Goal: Task Accomplishment & Management: Complete application form

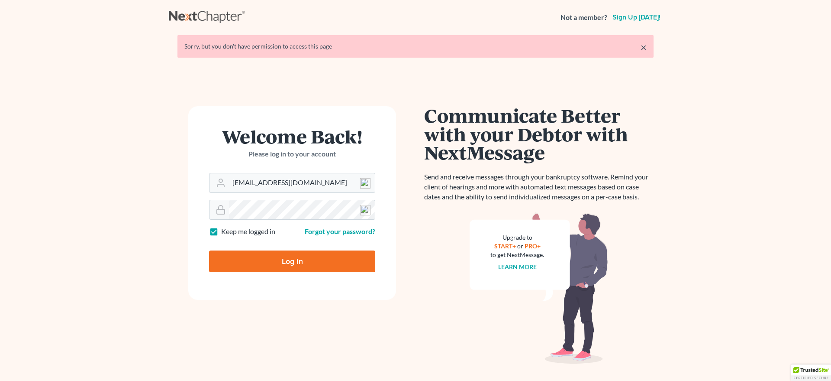
click at [323, 262] on input "Log In" at bounding box center [292, 261] width 166 height 22
type input "Thinking..."
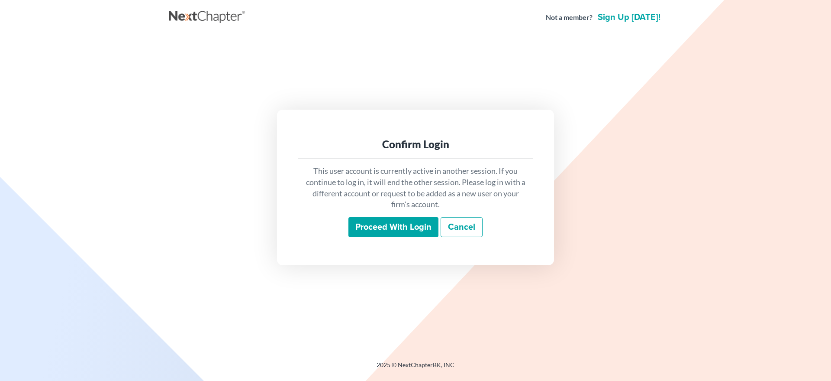
click at [368, 227] on input "Proceed with login" at bounding box center [393, 227] width 90 height 20
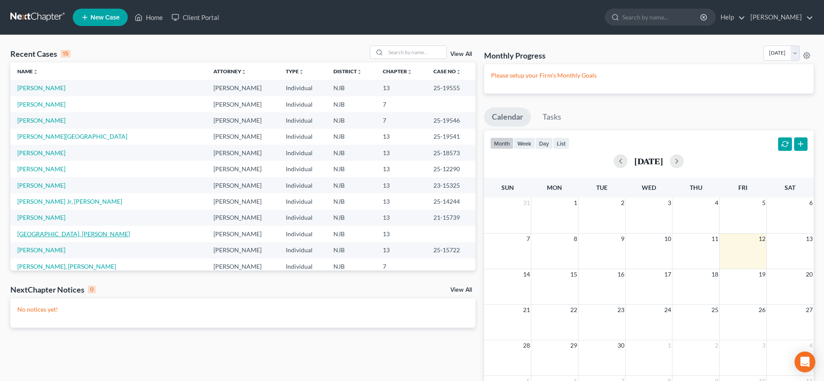
click at [52, 236] on link "[GEOGRAPHIC_DATA], [PERSON_NAME]" at bounding box center [73, 233] width 113 height 7
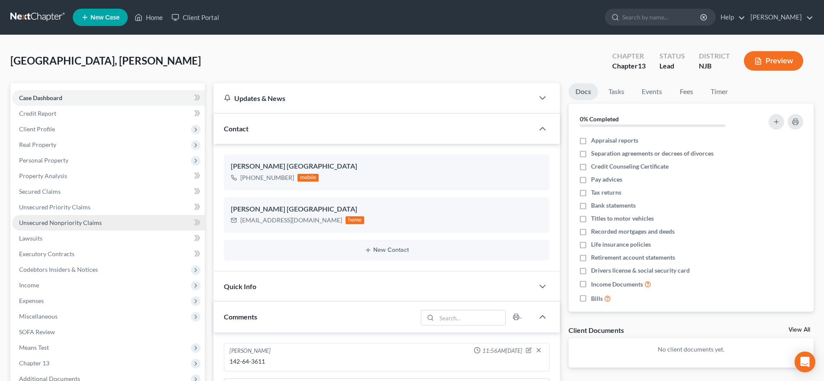
click at [100, 223] on link "Unsecured Nonpriority Claims" at bounding box center [108, 223] width 193 height 16
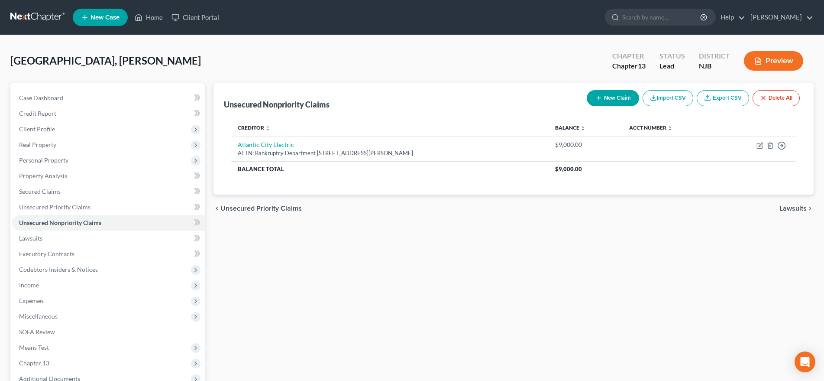
click at [609, 97] on button "New Claim" at bounding box center [613, 98] width 52 height 16
select select "0"
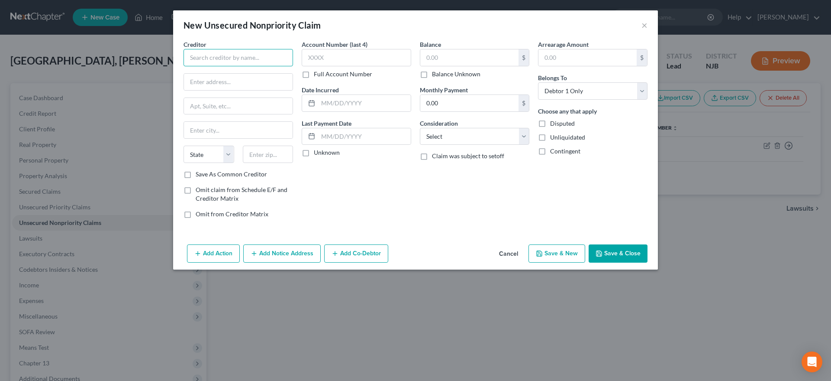
click at [204, 59] on input "text" at bounding box center [239, 57] width 110 height 17
type input "Midland Credit Management"
type input "320 E. Big Beaver Rd."
type input "Suite 300"
type input "48083"
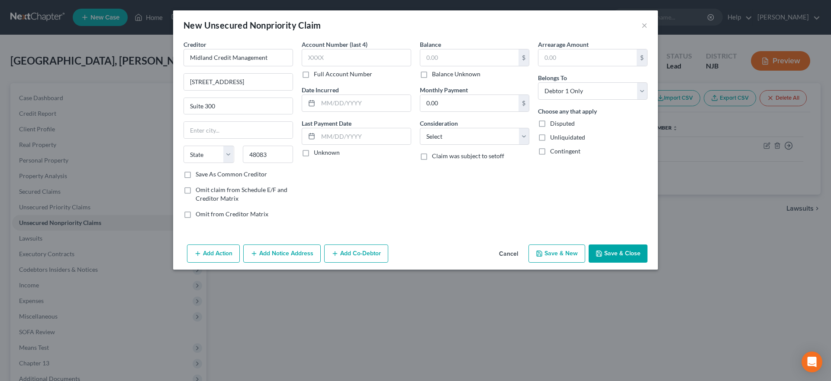
type input "Troy"
select select "23"
click at [328, 198] on div "Account Number (last 4) Full Account Number Date Incurred Last Payment Date Unk…" at bounding box center [356, 132] width 118 height 185
click at [439, 60] on input "text" at bounding box center [469, 57] width 98 height 16
type input "643.00"
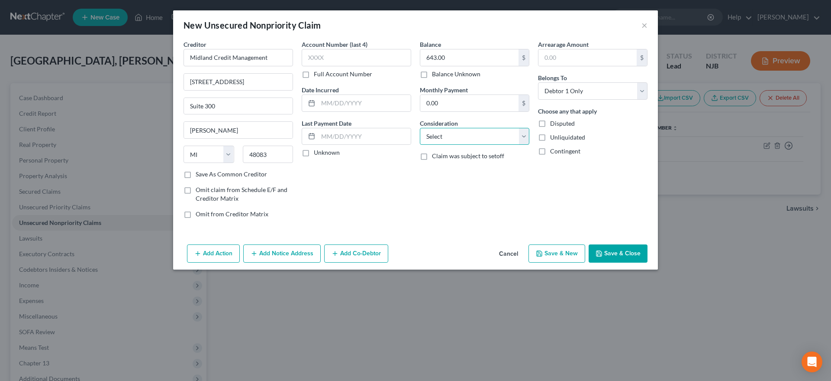
select select "2"
click option "Credit Card Debt" at bounding box center [0, 0] width 0 height 0
click at [548, 256] on button "Save & New" at bounding box center [557, 253] width 57 height 18
select select "0"
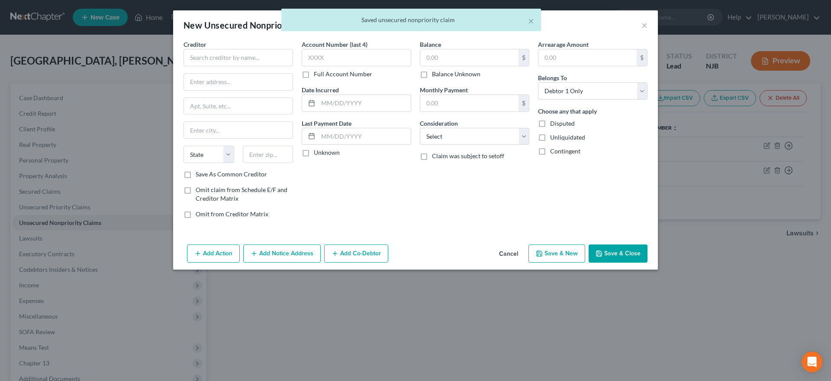
click at [328, 184] on div "Account Number (last 4) Full Account Number Date Incurred Last Payment Date Unk…" at bounding box center [356, 132] width 118 height 185
click at [203, 59] on input "text" at bounding box center [239, 57] width 110 height 17
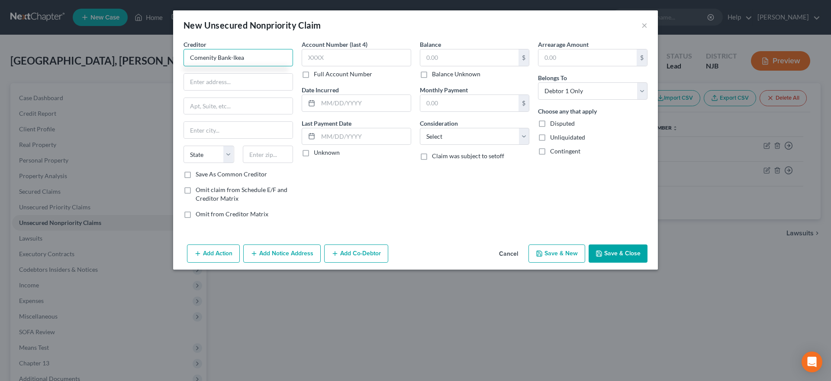
type input "Comenity Bank-Ikea"
type input "PO Box 182273"
type input "43218"
click at [361, 204] on div "Account Number (last 4) Full Account Number Date Incurred Last Payment Date Unk…" at bounding box center [356, 132] width 118 height 185
click at [184, 145] on select "State AL AK AR AZ CA CO CT DE DC FL GA GU HI ID IL IN IA KS KY LA ME MD MA MI M…" at bounding box center [209, 153] width 51 height 17
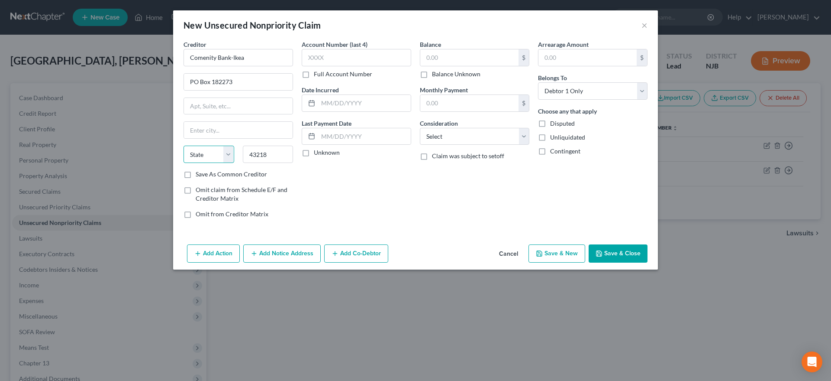
type input "Columbus"
select select "36"
click option "OH" at bounding box center [0, 0] width 0 height 0
click at [340, 197] on div "Account Number (last 4) Full Account Number Date Incurred Last Payment Date Unk…" at bounding box center [356, 132] width 118 height 185
click at [471, 60] on input "text" at bounding box center [469, 57] width 98 height 16
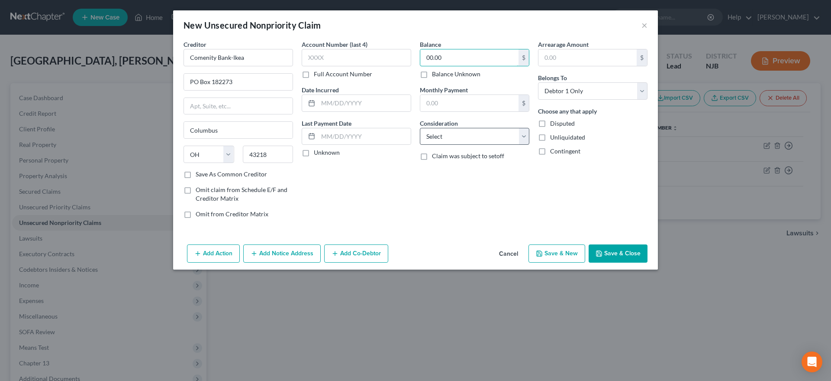
type input "00.00"
select select "2"
click option "Credit Card Debt" at bounding box center [0, 0] width 0 height 0
click at [542, 252] on icon "button" at bounding box center [539, 253] width 5 height 5
type input "0.00"
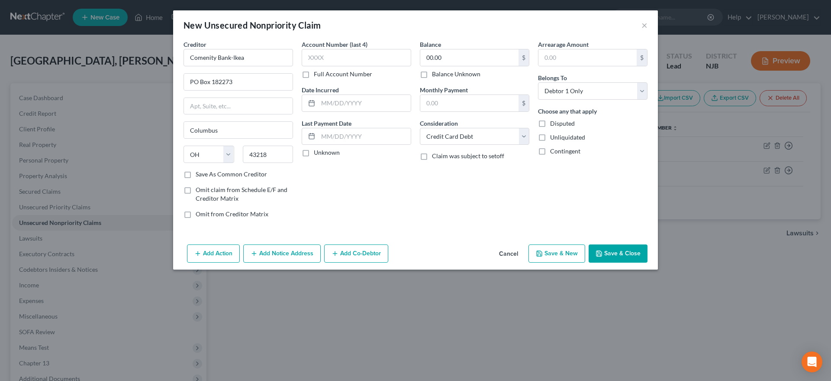
type input "0.00"
select select "0"
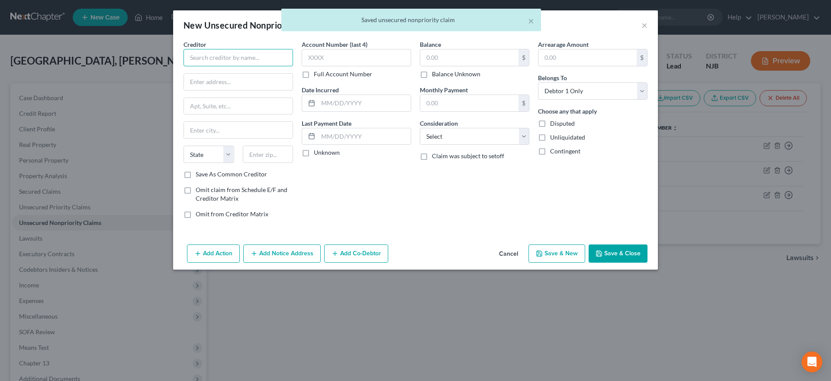
click at [194, 58] on input "text" at bounding box center [239, 57] width 110 height 17
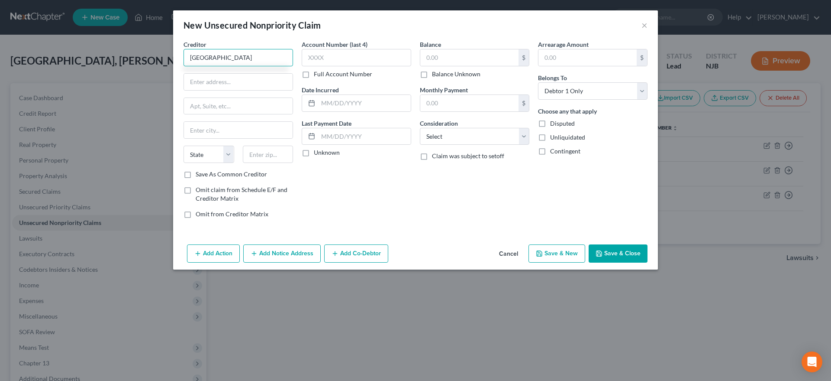
type input "Little Lake"
click at [446, 59] on input "text" at bounding box center [469, 57] width 98 height 16
type input "1,500.00"
click at [192, 84] on input "text" at bounding box center [238, 82] width 109 height 16
click at [228, 55] on input "Little Lake" at bounding box center [239, 57] width 110 height 17
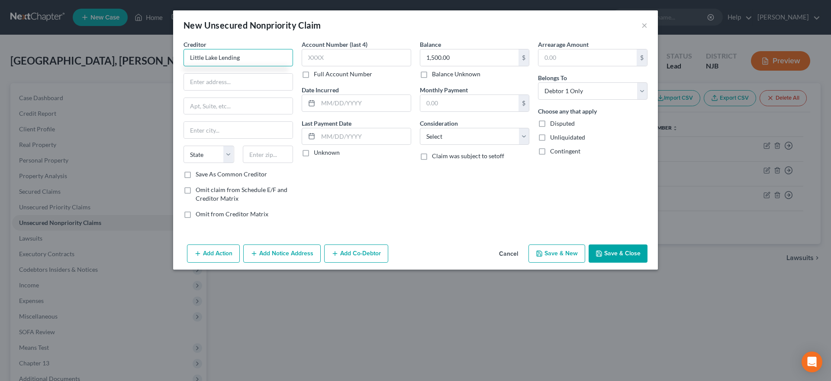
type input "Little Lake Lending"
type input "2770 Mission Rancheria Rd."
type input "#393"
type input "95453"
drag, startPoint x: 348, startPoint y: 184, endPoint x: 348, endPoint y: 178, distance: 5.6
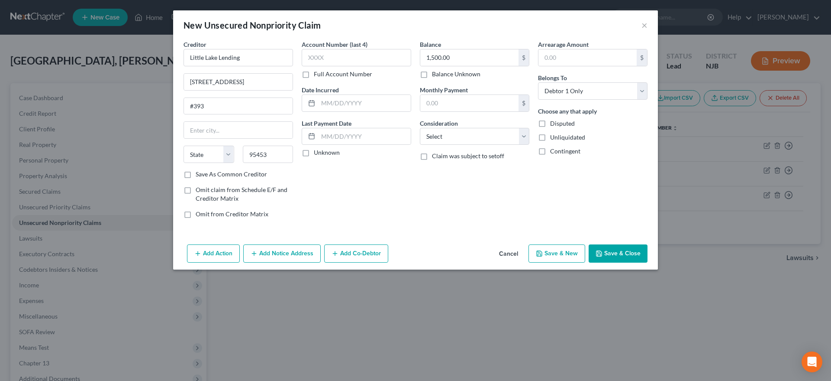
click at [348, 183] on div "Account Number (last 4) Full Account Number Date Incurred Last Payment Date Unk…" at bounding box center [356, 132] width 118 height 185
type input "Lakeport"
select select "4"
click at [543, 252] on icon "button" at bounding box center [539, 253] width 7 height 7
select select "0"
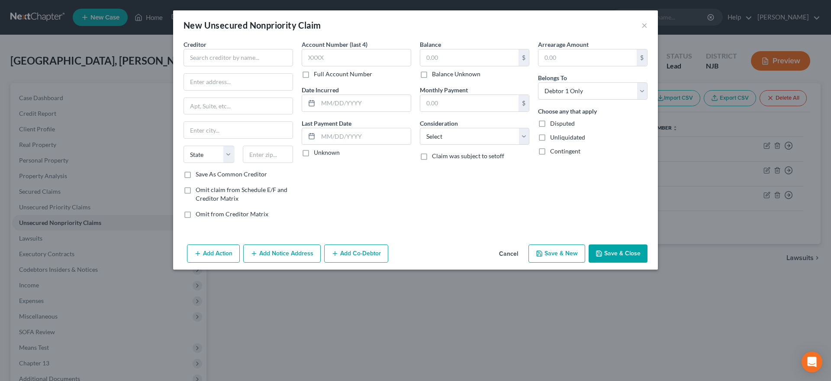
type input "0.00"
click at [644, 24] on button "×" at bounding box center [645, 25] width 6 height 10
